Goal: Navigation & Orientation: Find specific page/section

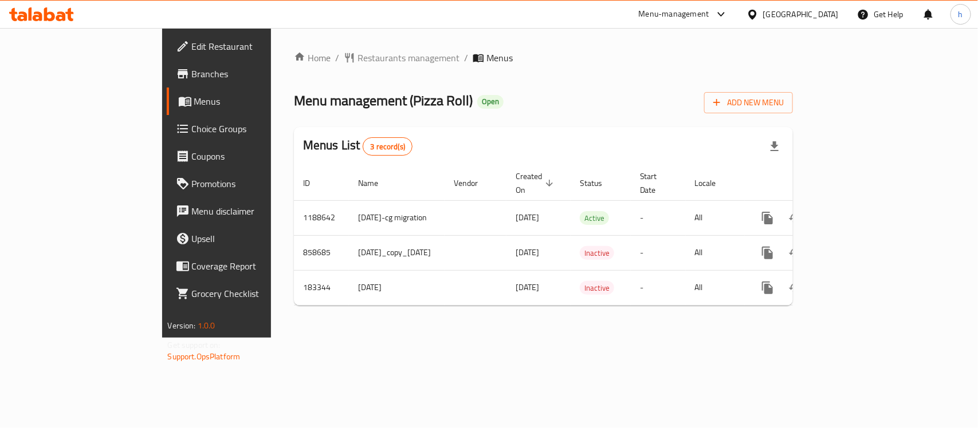
click at [828, 18] on div "Qatar" at bounding box center [801, 14] width 76 height 13
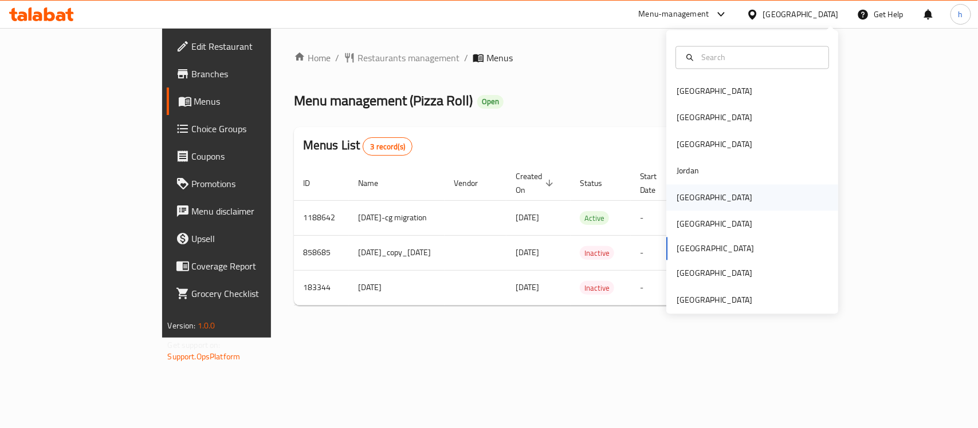
click at [683, 198] on div "[GEOGRAPHIC_DATA]" at bounding box center [714, 197] width 76 height 13
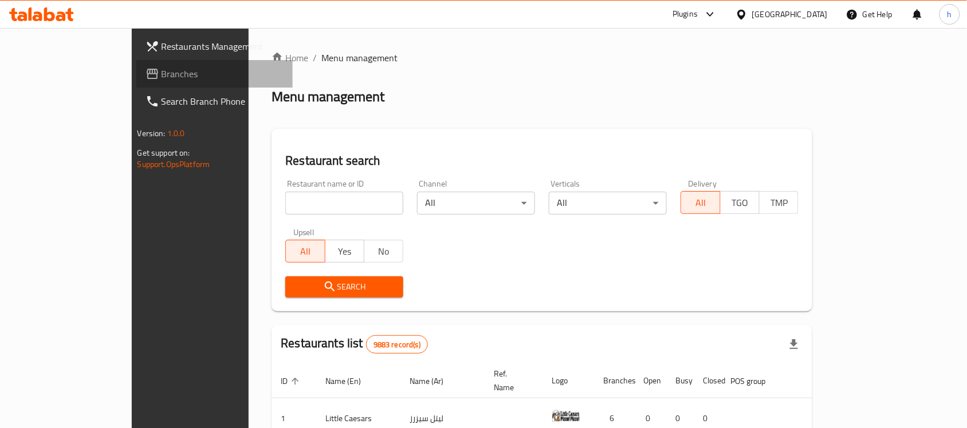
click at [162, 67] on span "Branches" at bounding box center [223, 74] width 123 height 14
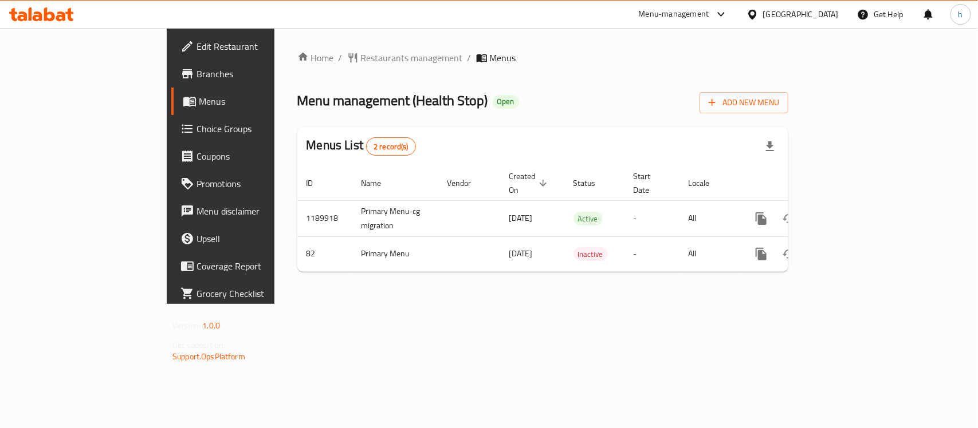
click at [297, 67] on div "Home / Restaurants management / Menus Menu management ( Health Stop ) Open Add …" at bounding box center [542, 166] width 491 height 230
click at [361, 58] on span "Restaurants management" at bounding box center [412, 58] width 102 height 14
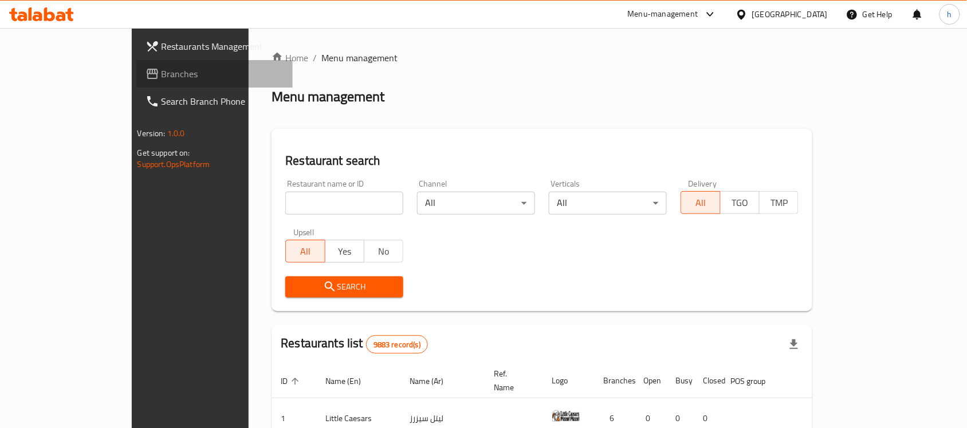
click at [162, 76] on span "Branches" at bounding box center [223, 74] width 123 height 14
